Goal: Task Accomplishment & Management: Complete application form

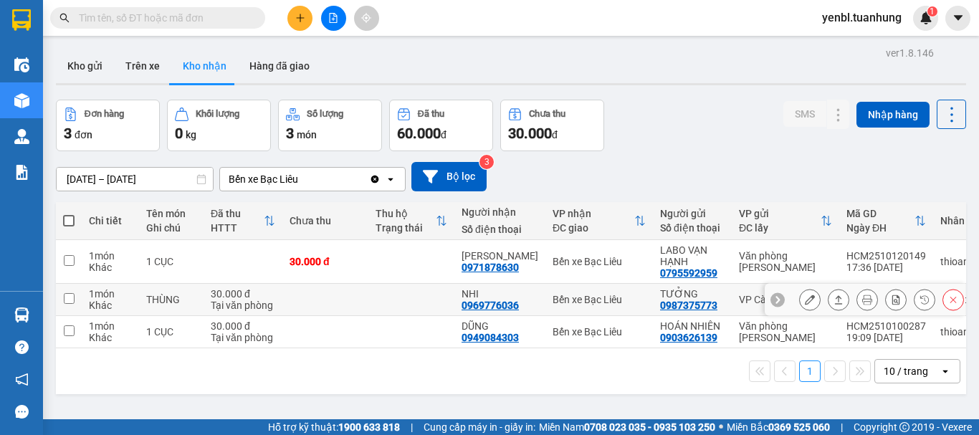
click at [67, 302] on input "checkbox" at bounding box center [69, 298] width 11 height 11
checkbox input "true"
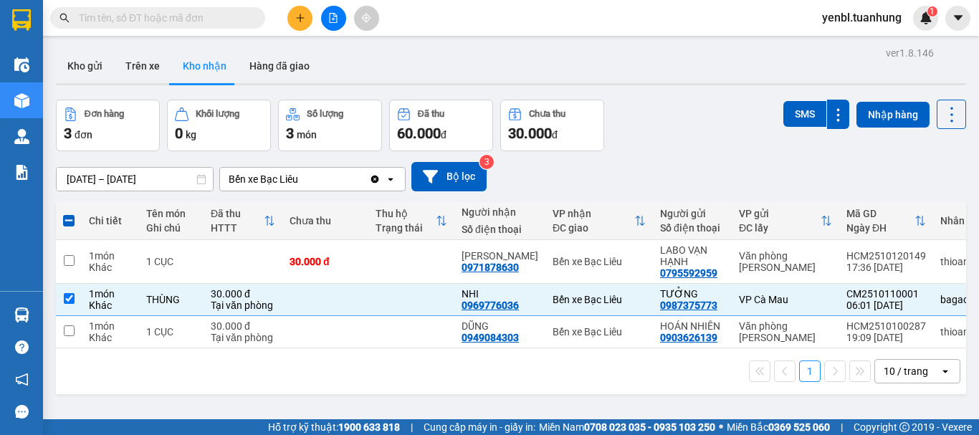
click at [217, 393] on div "1 10 / trang open" at bounding box center [511, 371] width 910 height 46
click at [87, 60] on button "Kho gửi" at bounding box center [85, 66] width 58 height 34
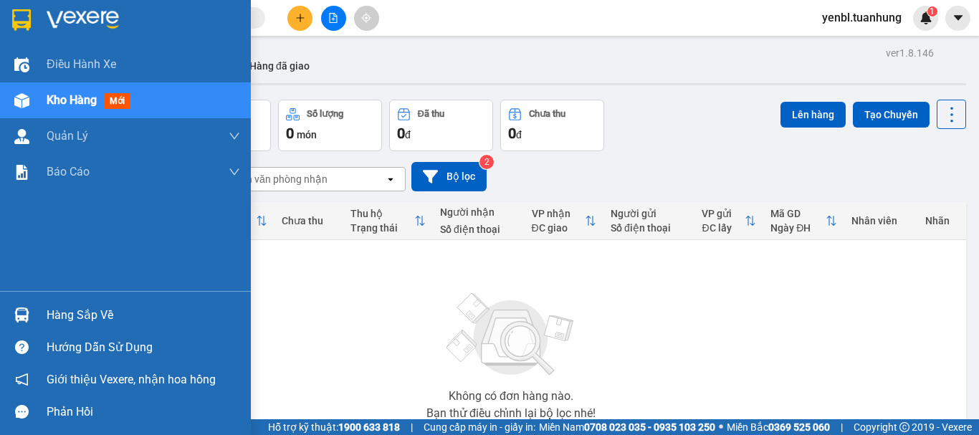
click at [40, 313] on div "Hàng sắp về" at bounding box center [125, 315] width 251 height 32
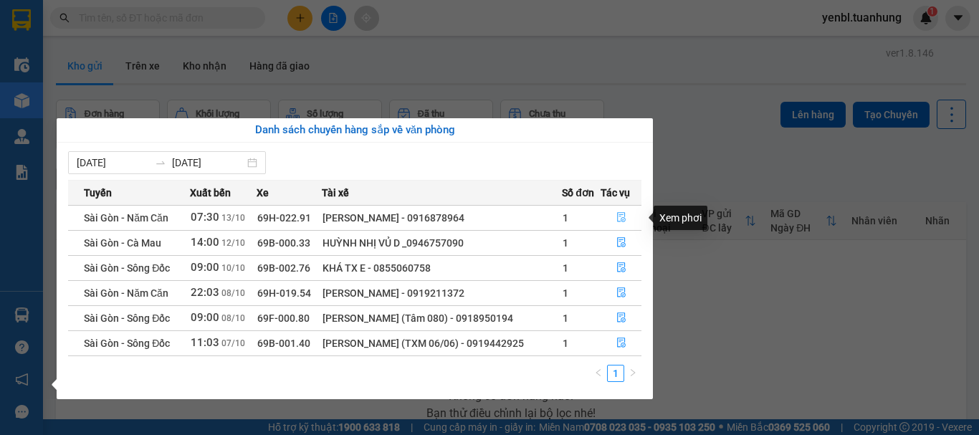
click at [618, 217] on icon "file-done" at bounding box center [621, 217] width 10 height 10
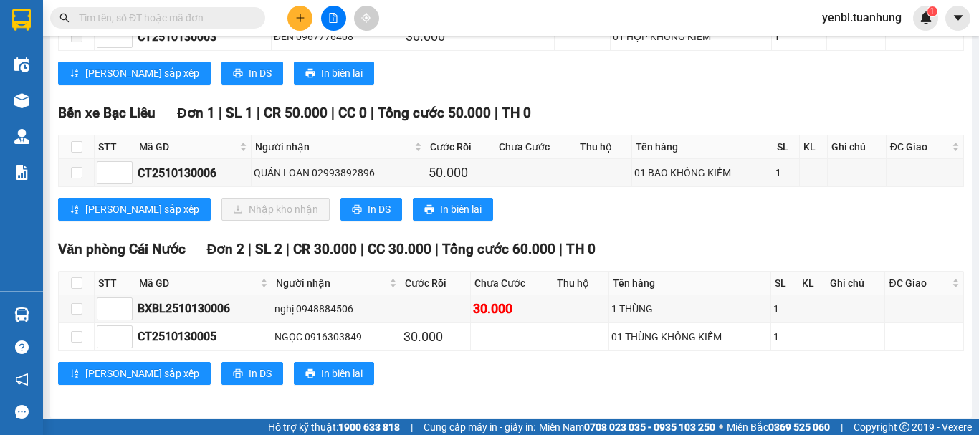
scroll to position [462, 0]
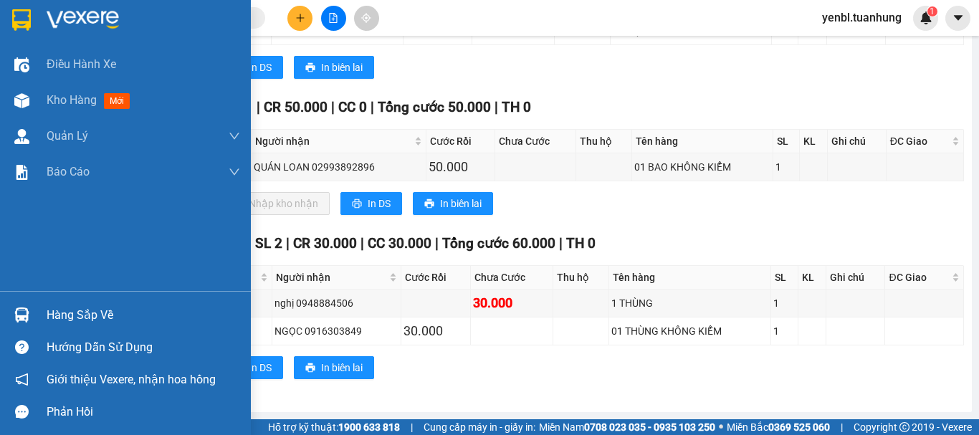
click at [54, 314] on div "Hàng sắp về" at bounding box center [143, 315] width 193 height 21
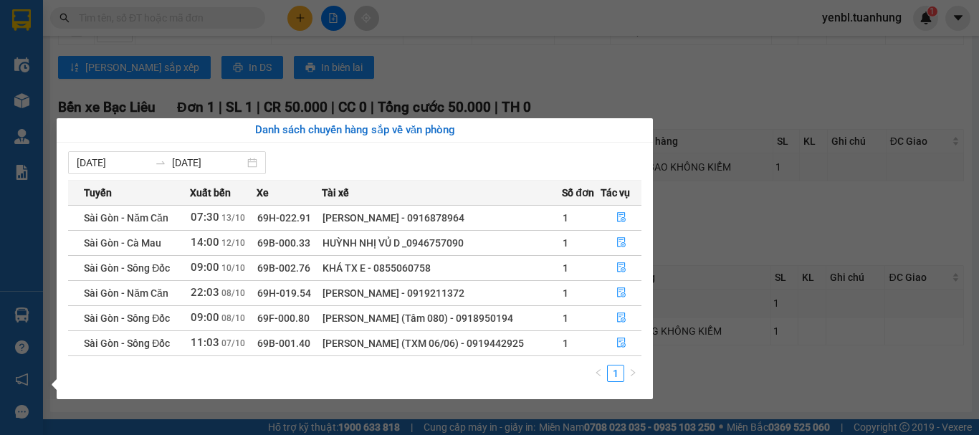
click at [739, 138] on section "Kết quả tìm kiếm ( 0 ) Bộ lọc No Data yenbl.tuanhung 1 Điều hành xe Kho hàng mớ…" at bounding box center [489, 217] width 979 height 435
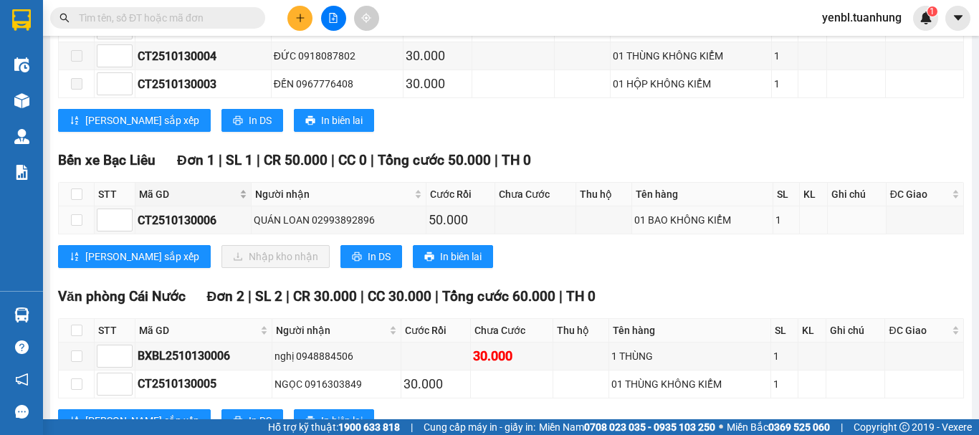
scroll to position [319, 0]
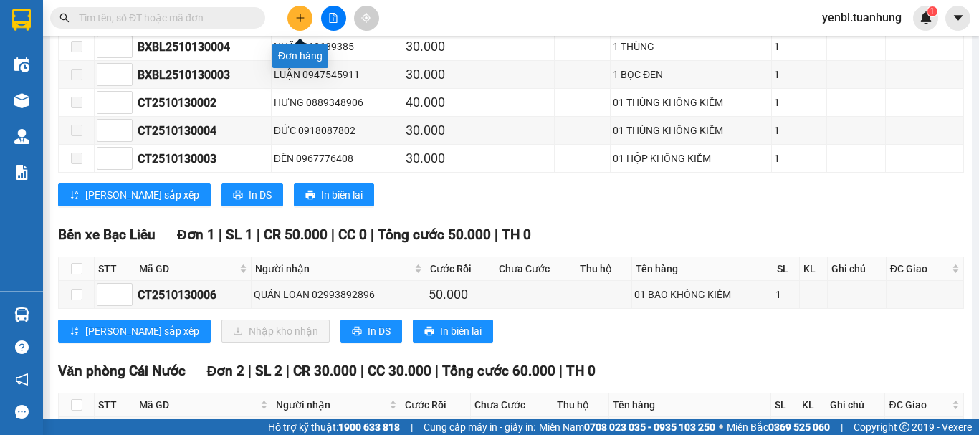
click at [304, 23] on button at bounding box center [299, 18] width 25 height 25
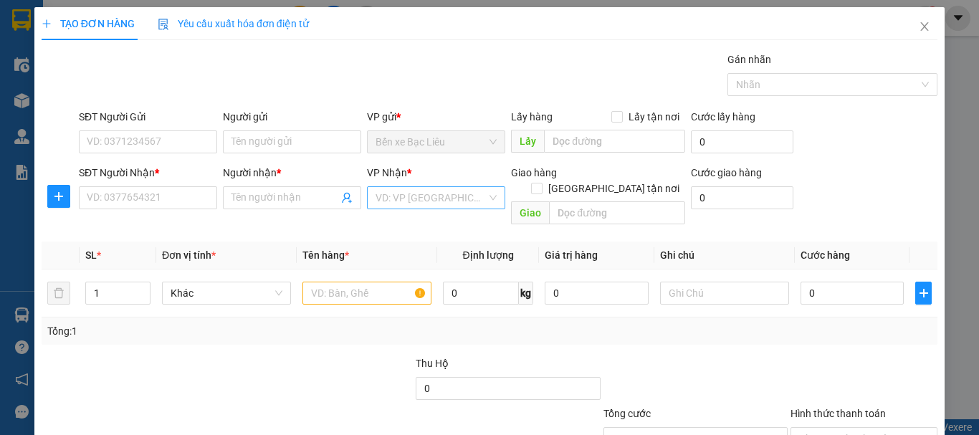
click at [384, 198] on input "search" at bounding box center [430, 197] width 111 height 21
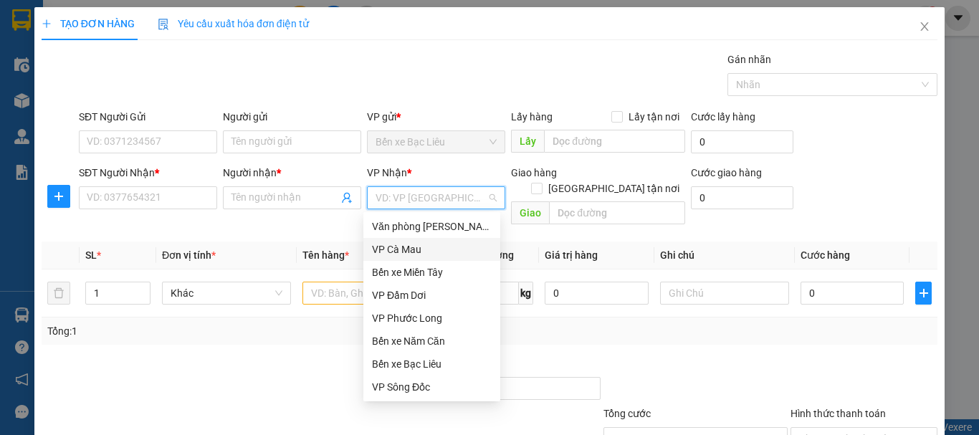
click at [411, 254] on div "VP Cà Mau" at bounding box center [432, 249] width 120 height 16
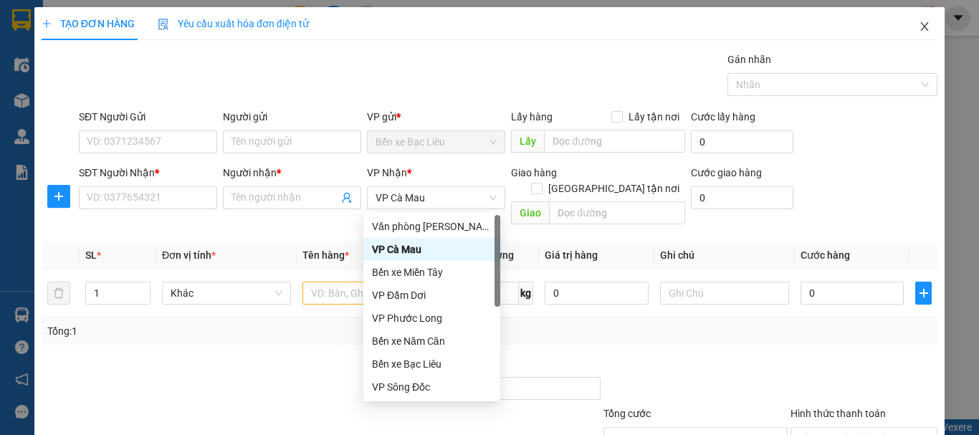
click at [922, 30] on span "Close" at bounding box center [924, 27] width 40 height 40
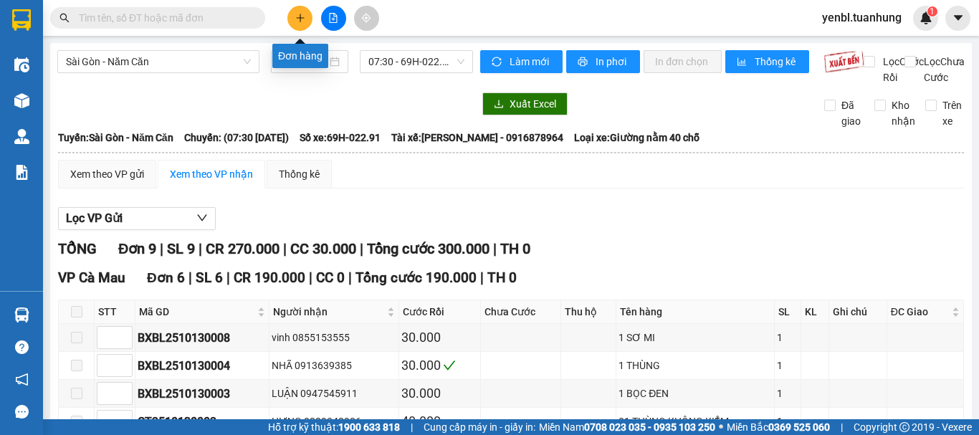
click at [301, 19] on icon "plus" at bounding box center [300, 18] width 10 height 10
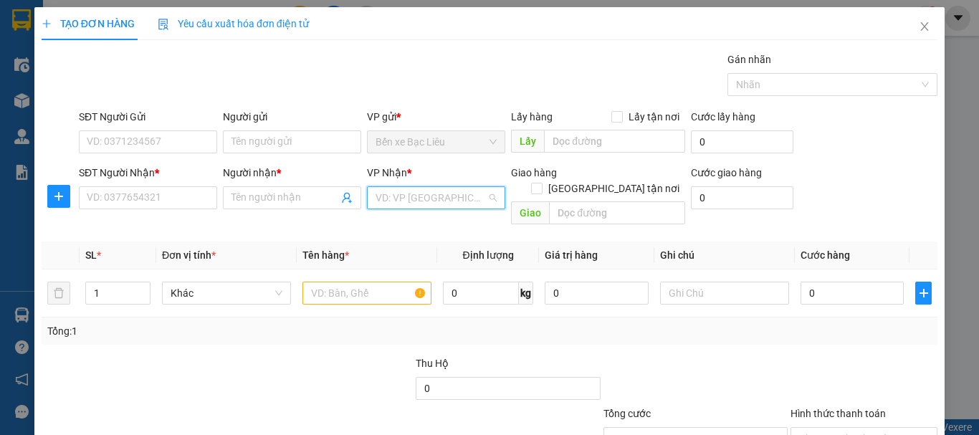
click at [394, 204] on input "search" at bounding box center [430, 197] width 111 height 21
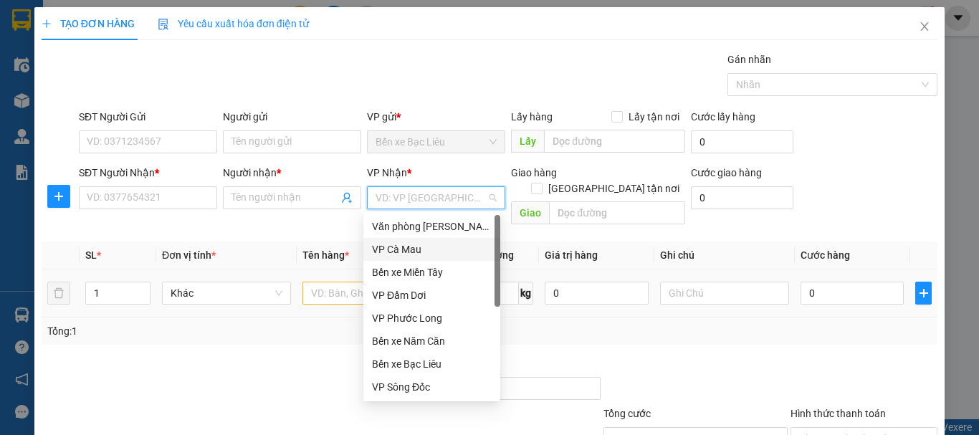
drag, startPoint x: 398, startPoint y: 247, endPoint x: 359, endPoint y: 275, distance: 48.7
click at [398, 248] on div "VP Cà Mau" at bounding box center [432, 249] width 120 height 16
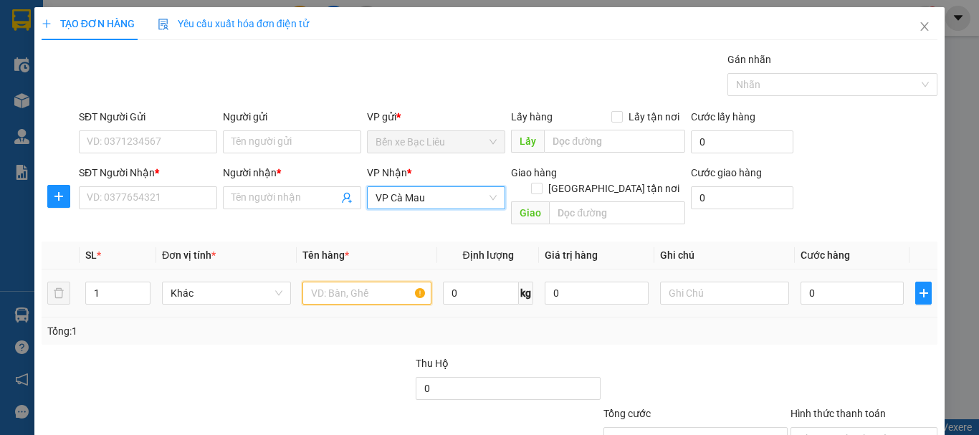
click at [358, 282] on input "text" at bounding box center [366, 293] width 129 height 23
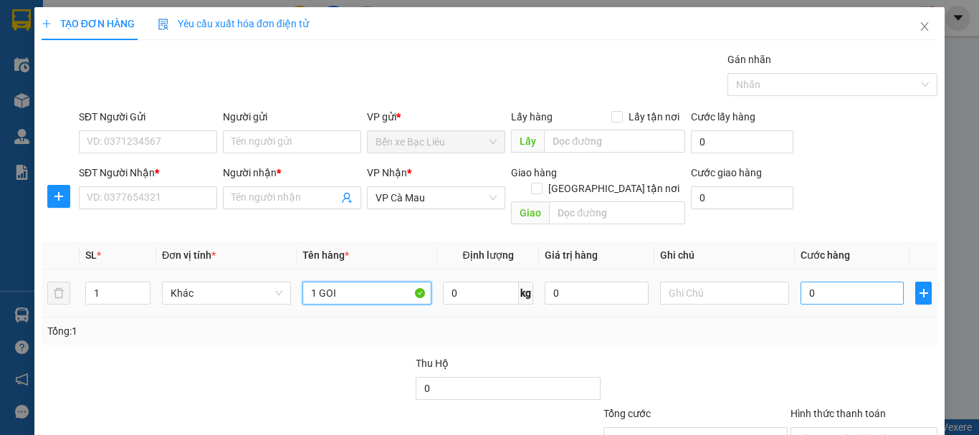
type input "1 GOI"
click at [820, 282] on input "0" at bounding box center [851, 293] width 103 height 23
type input "3"
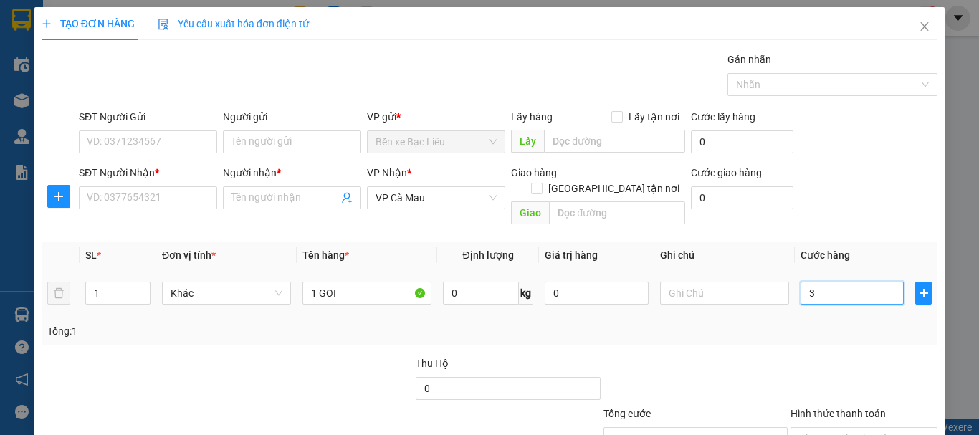
type input "30"
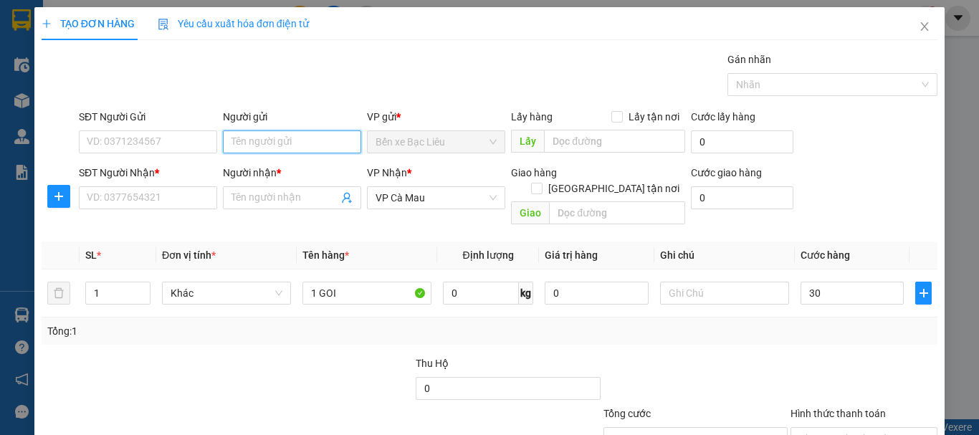
type input "30.000"
click at [281, 148] on input "Người gửi" at bounding box center [292, 141] width 138 height 23
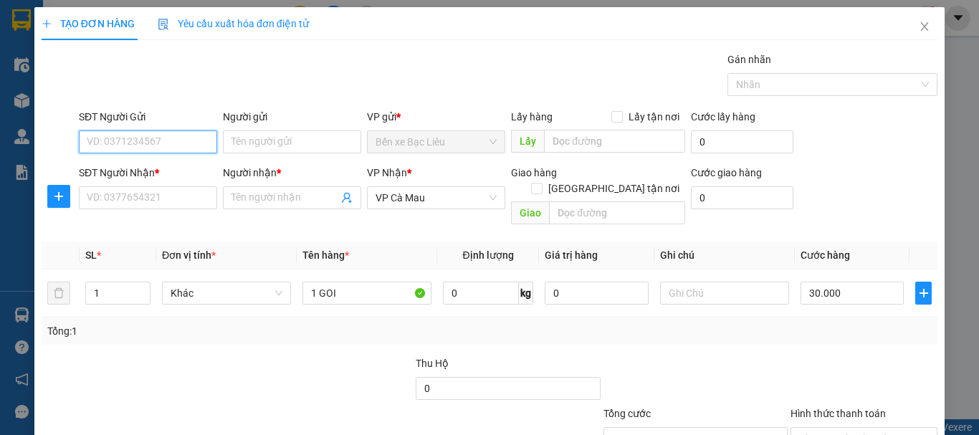
click at [176, 138] on input "SĐT Người Gửi" at bounding box center [148, 141] width 138 height 23
click at [175, 140] on input "0918473771" at bounding box center [148, 141] width 138 height 23
type input "0918473771"
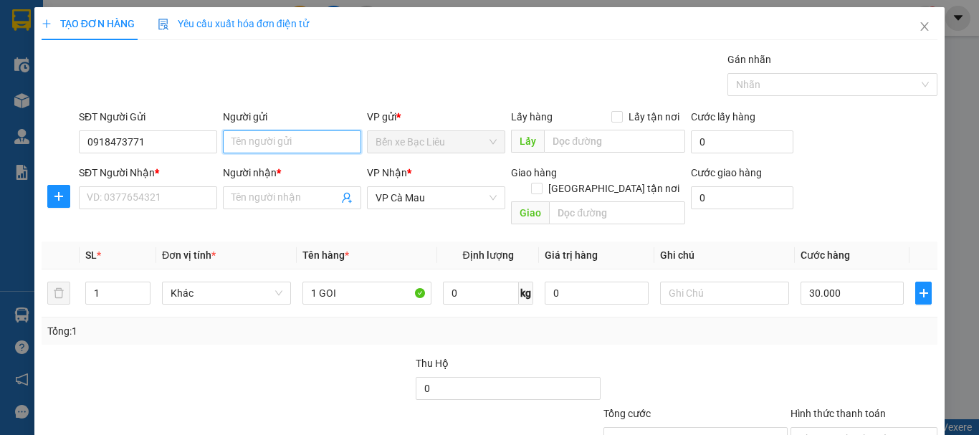
click at [307, 148] on input "Người gửi" at bounding box center [292, 141] width 138 height 23
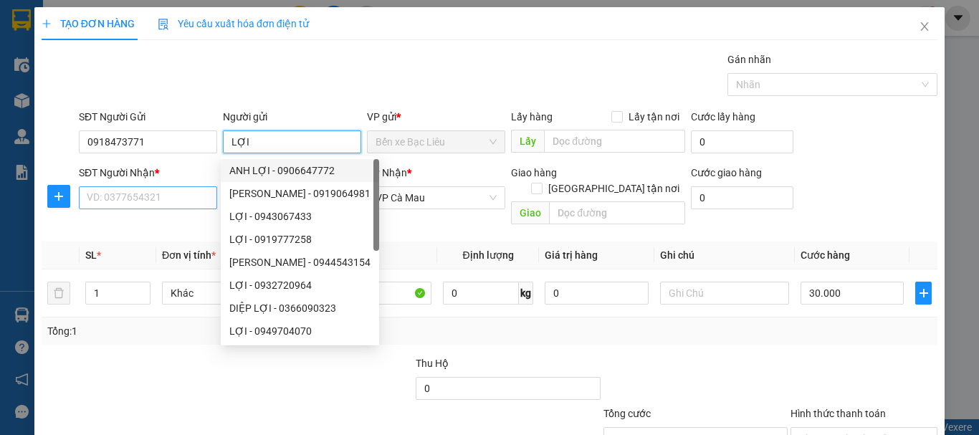
type input "LỢI"
click at [143, 196] on input "SĐT Người Nhận *" at bounding box center [148, 197] width 138 height 23
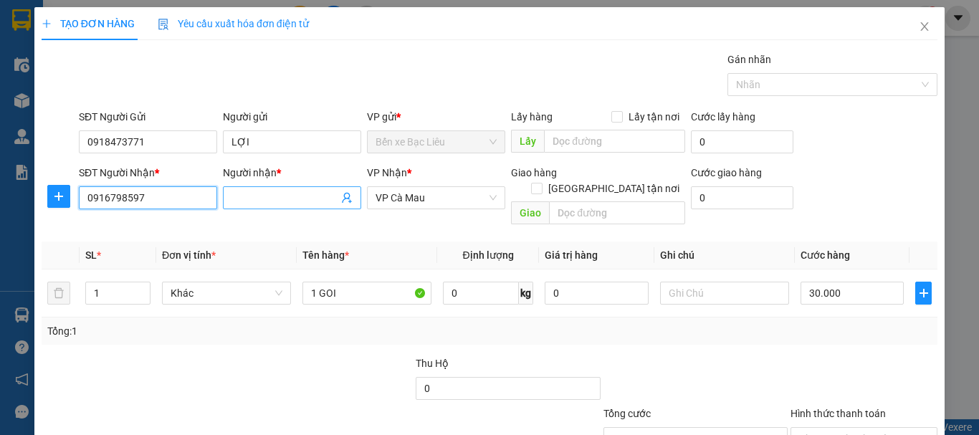
type input "0916798597"
click at [282, 197] on input "Người nhận *" at bounding box center [284, 198] width 107 height 16
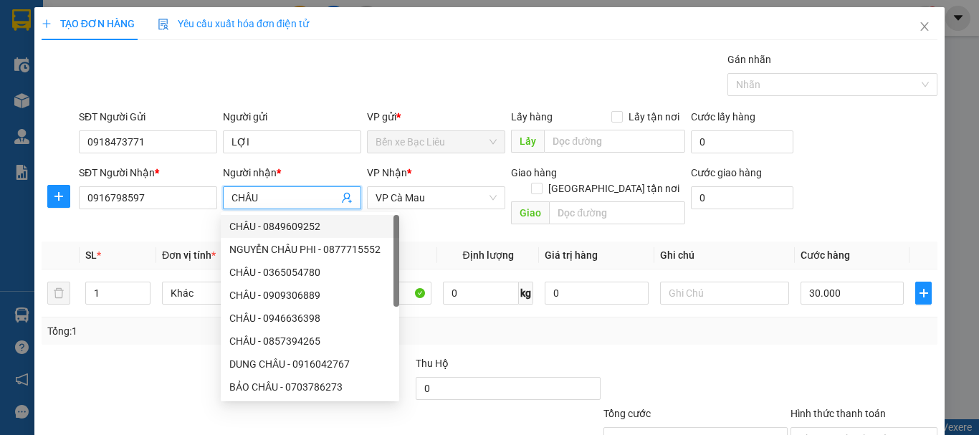
type input "CHÂU"
click at [555, 332] on div "Transit Pickup Surcharge Ids Transit Deliver Surcharge Ids Transit Deliver Surc…" at bounding box center [490, 285] width 896 height 466
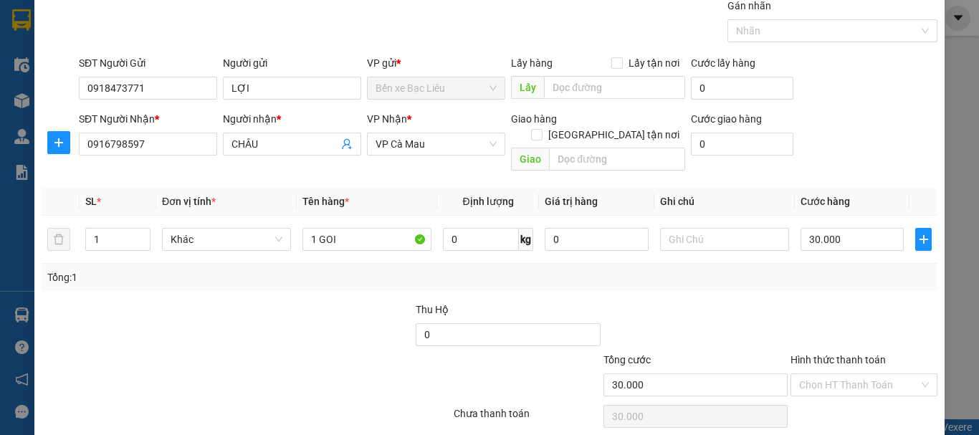
scroll to position [95, 0]
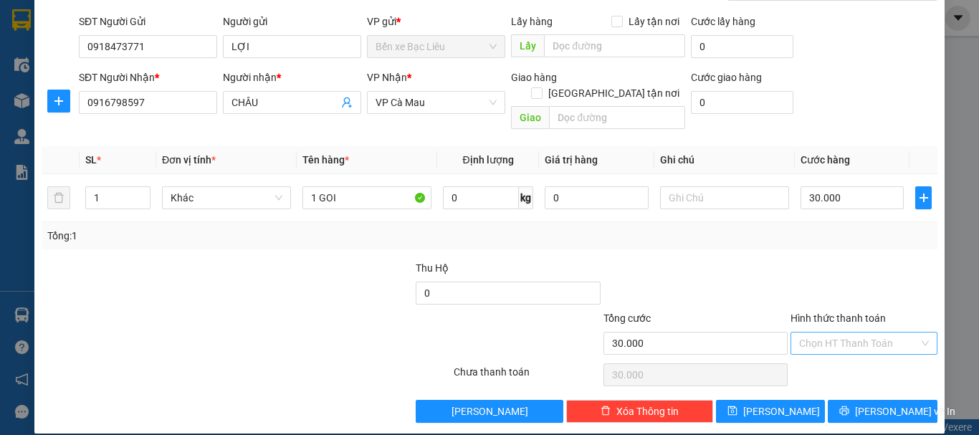
click at [836, 332] on input "Hình thức thanh toán" at bounding box center [859, 342] width 120 height 21
click at [833, 351] on div "Tại văn phòng" at bounding box center [855, 356] width 128 height 16
type input "0"
click at [858, 400] on button "[PERSON_NAME] và In" at bounding box center [883, 411] width 110 height 23
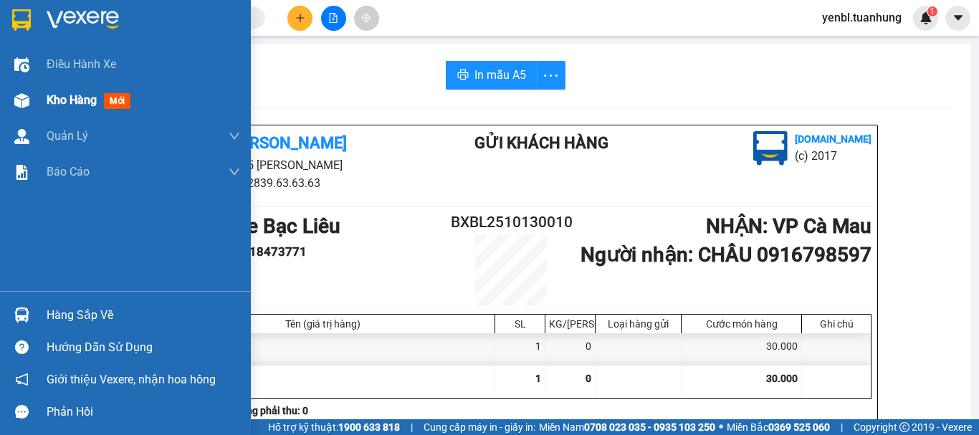
click at [95, 111] on div "Kho hàng mới" at bounding box center [143, 100] width 193 height 36
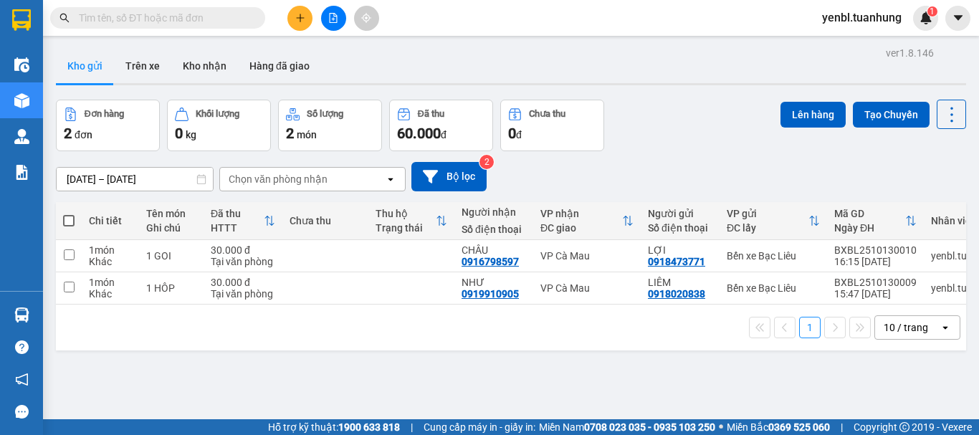
drag, startPoint x: 95, startPoint y: 111, endPoint x: 0, endPoint y: -87, distance: 219.5
click at [0, 0] on html "Kết quả tìm kiếm ( 0 ) Bộ lọc No Data yenbl.tuanhung 1 Điều hành xe Kho hàng mớ…" at bounding box center [489, 217] width 979 height 435
